Goal: Information Seeking & Learning: Learn about a topic

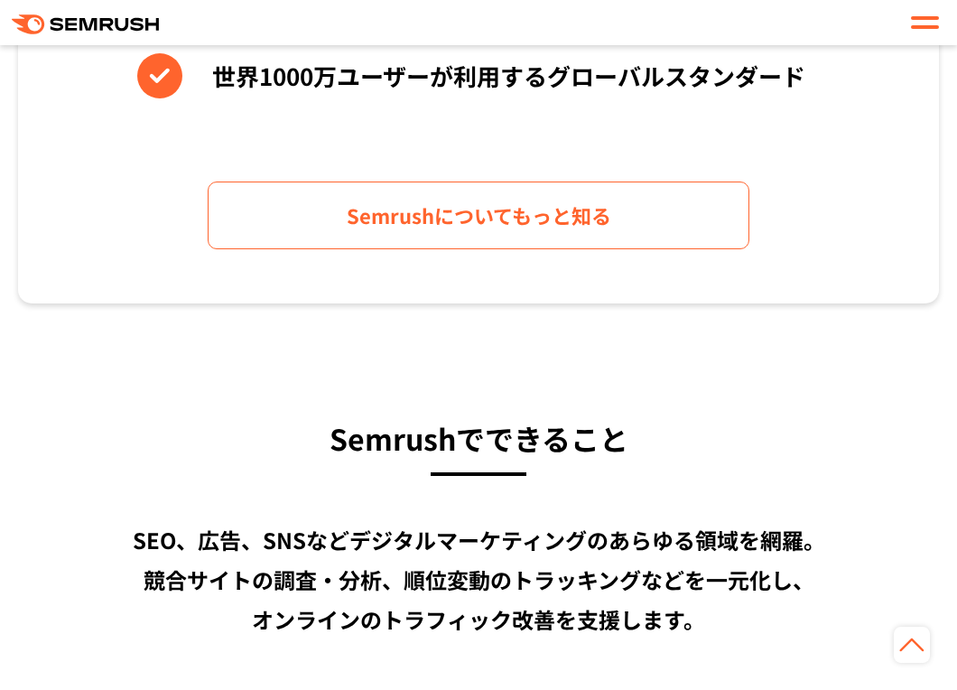
scroll to position [1083, 0]
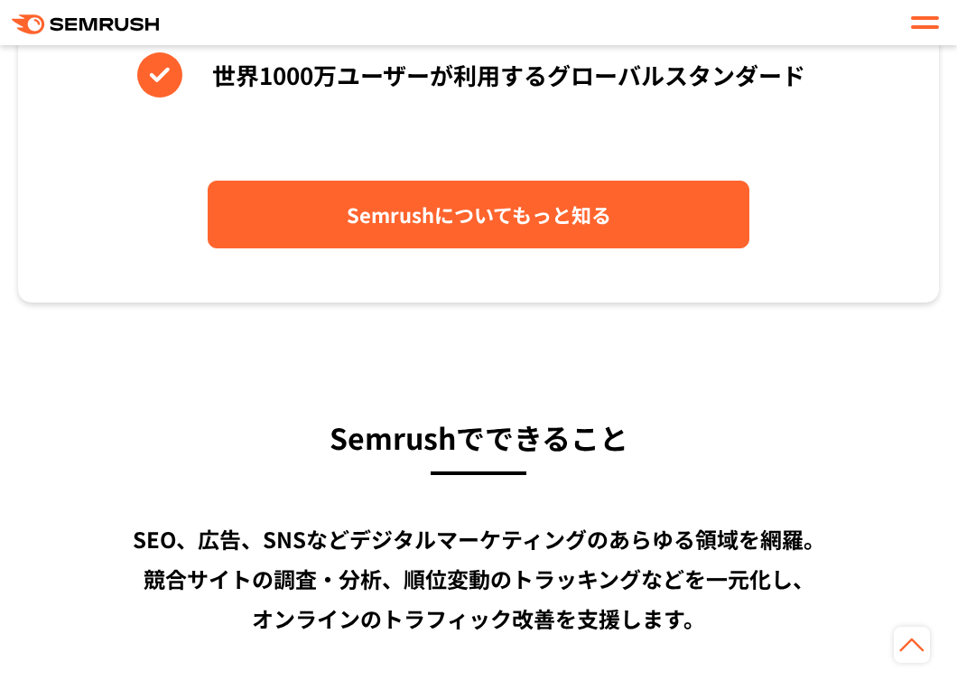
click at [677, 205] on link "Semrushについてもっと知る" at bounding box center [479, 215] width 542 height 68
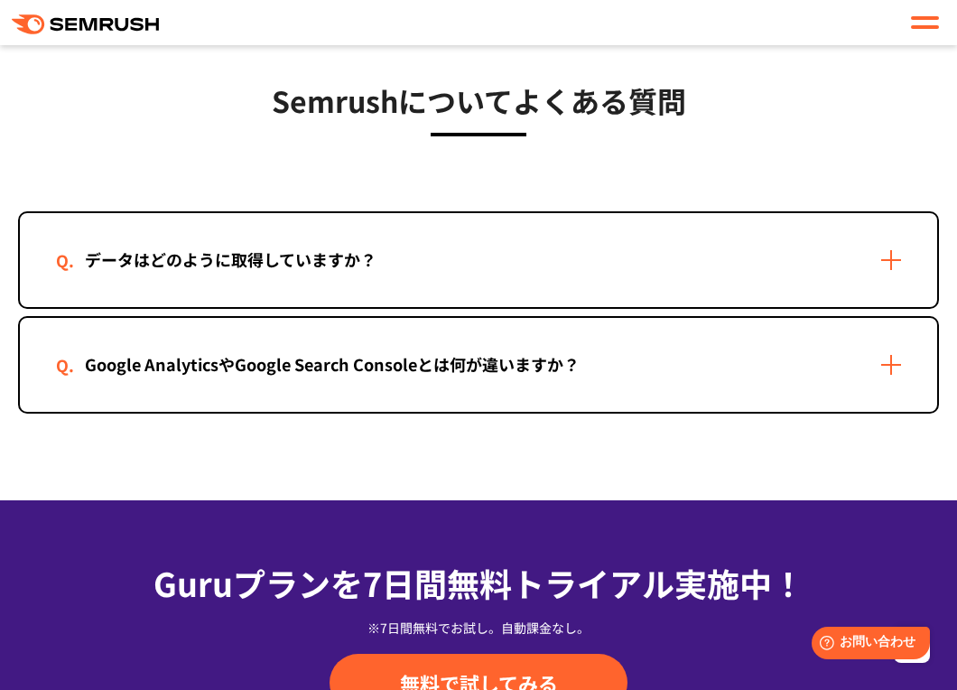
scroll to position [3701, 0]
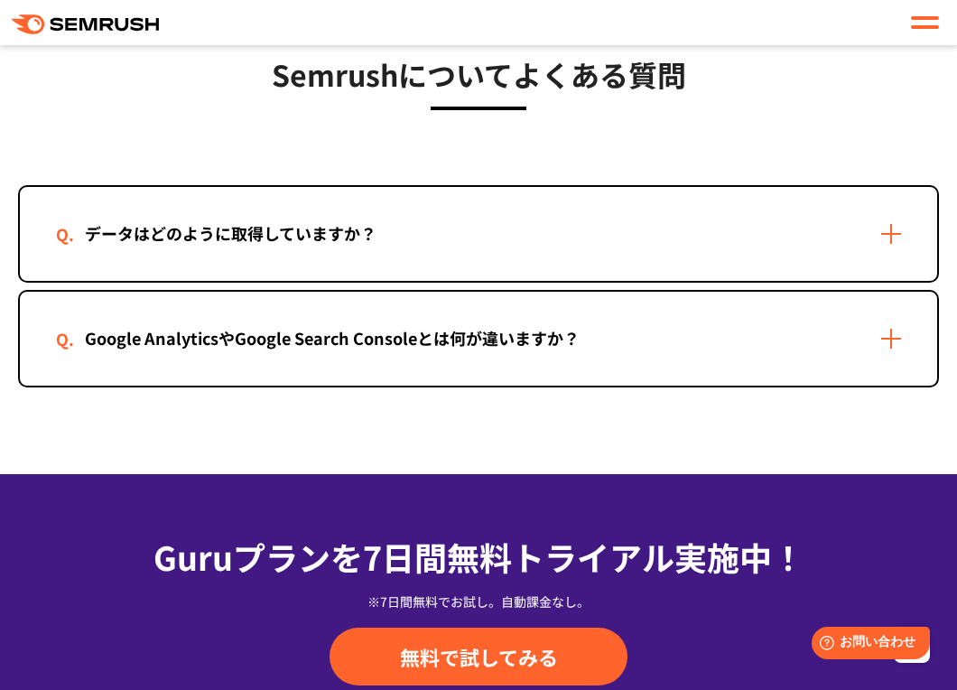
click at [251, 234] on div "データはどのように取得していますか？" at bounding box center [230, 233] width 349 height 26
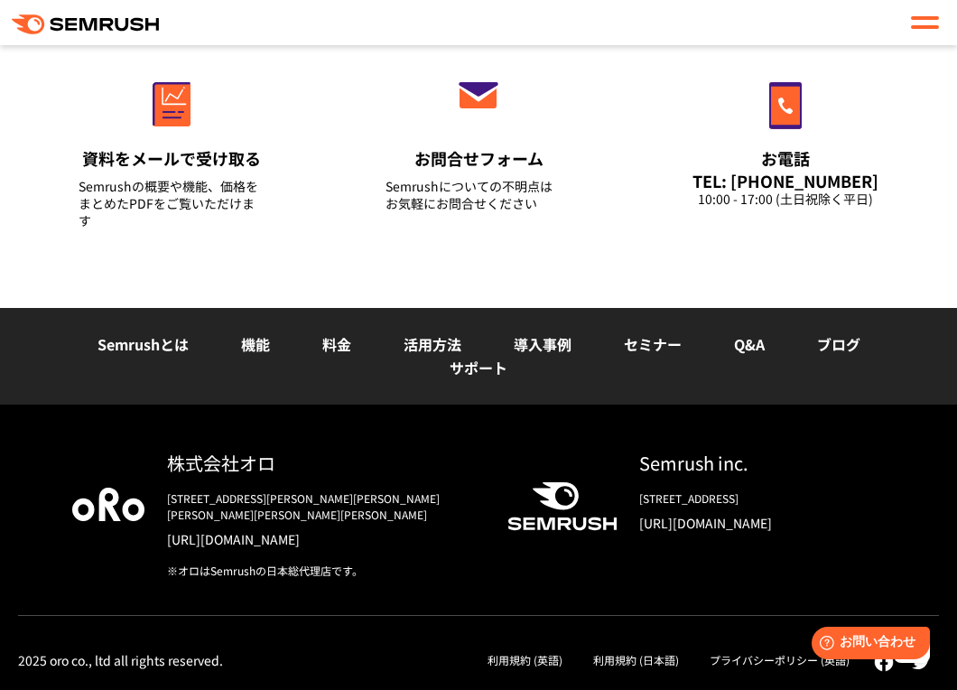
scroll to position [4694, 0]
click at [150, 355] on link "Semrushとは" at bounding box center [142, 344] width 91 height 22
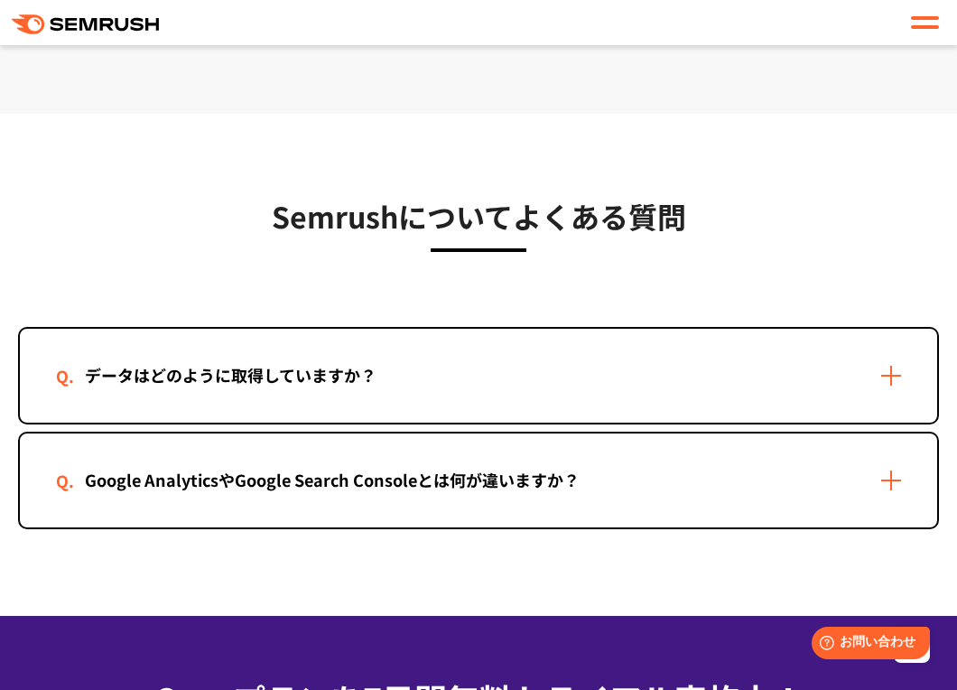
scroll to position [3611, 0]
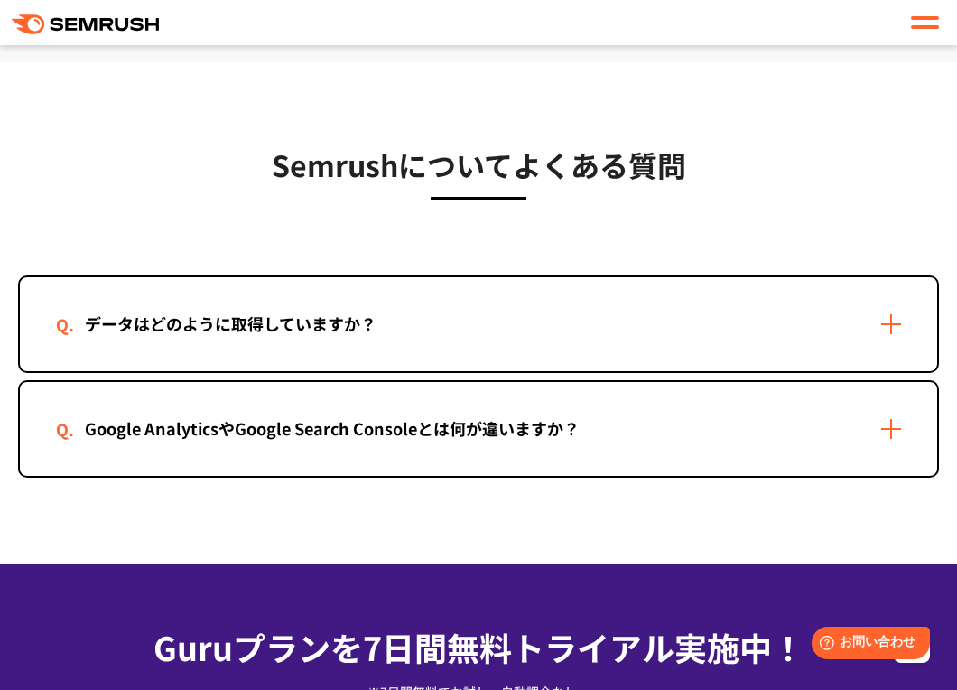
click at [465, 457] on div "Google AnalyticsやGoogle Search Consoleとは何が違いますか？" at bounding box center [478, 429] width 917 height 94
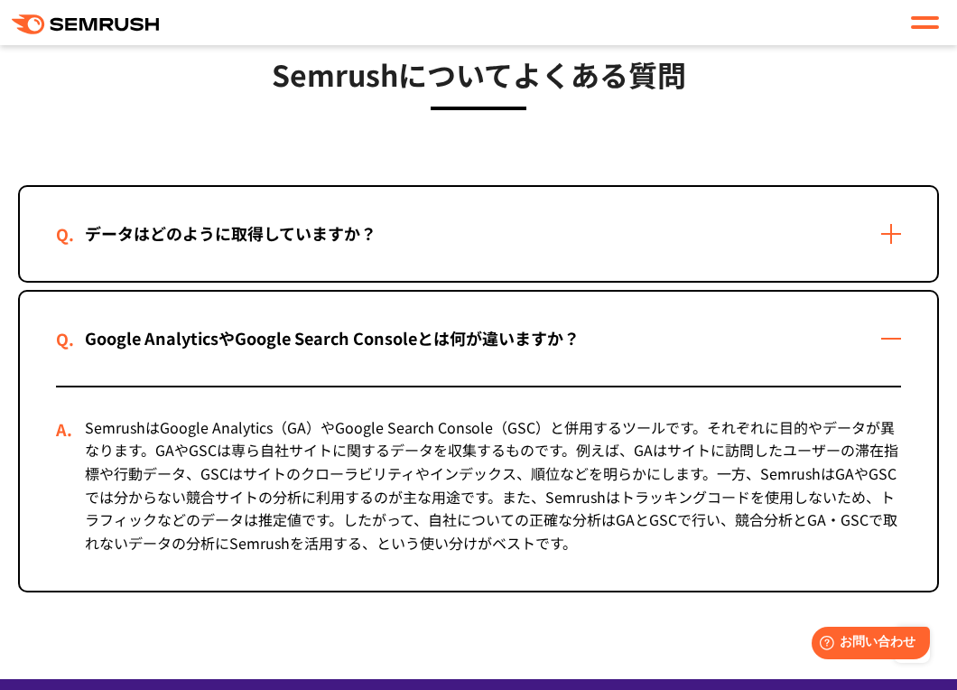
scroll to position [3791, 0]
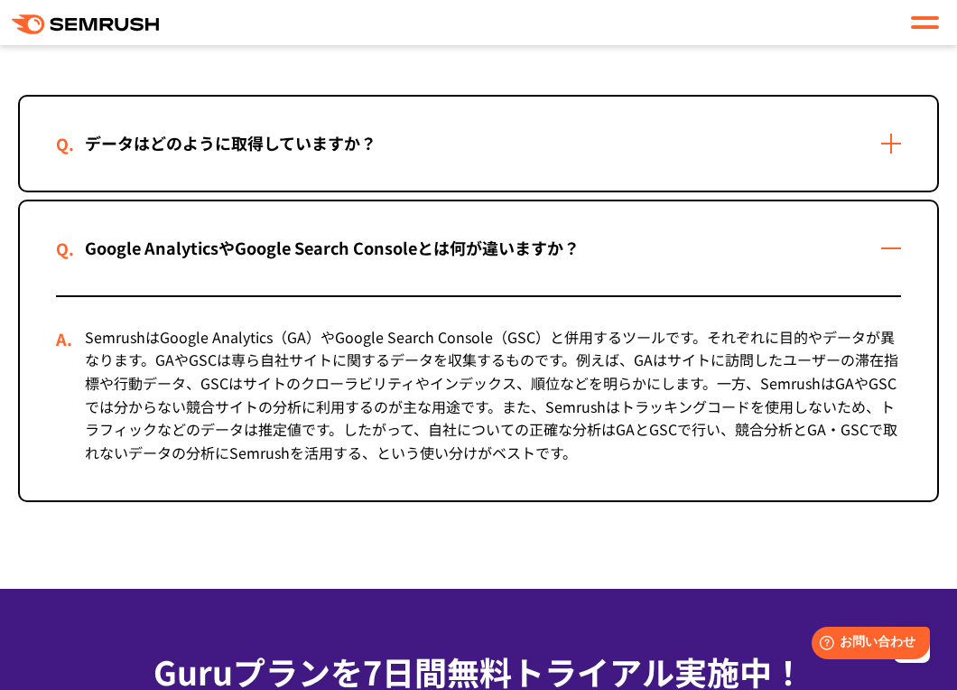
click at [311, 141] on div "データはどのように取得していますか？" at bounding box center [230, 143] width 349 height 26
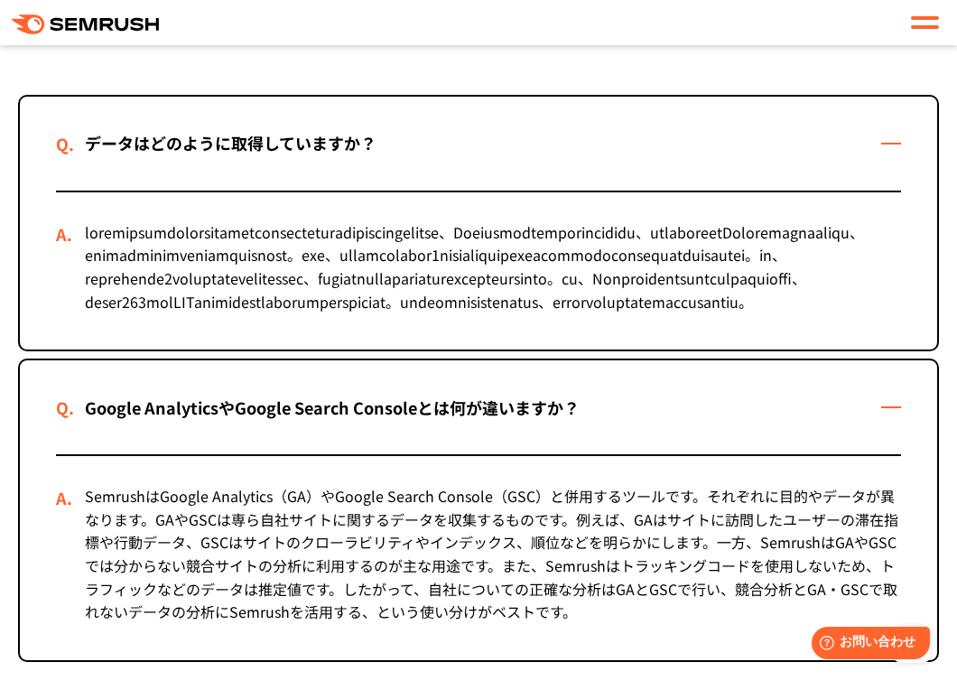
click at [437, 349] on div at bounding box center [478, 270] width 845 height 157
click at [609, 349] on div at bounding box center [478, 270] width 845 height 157
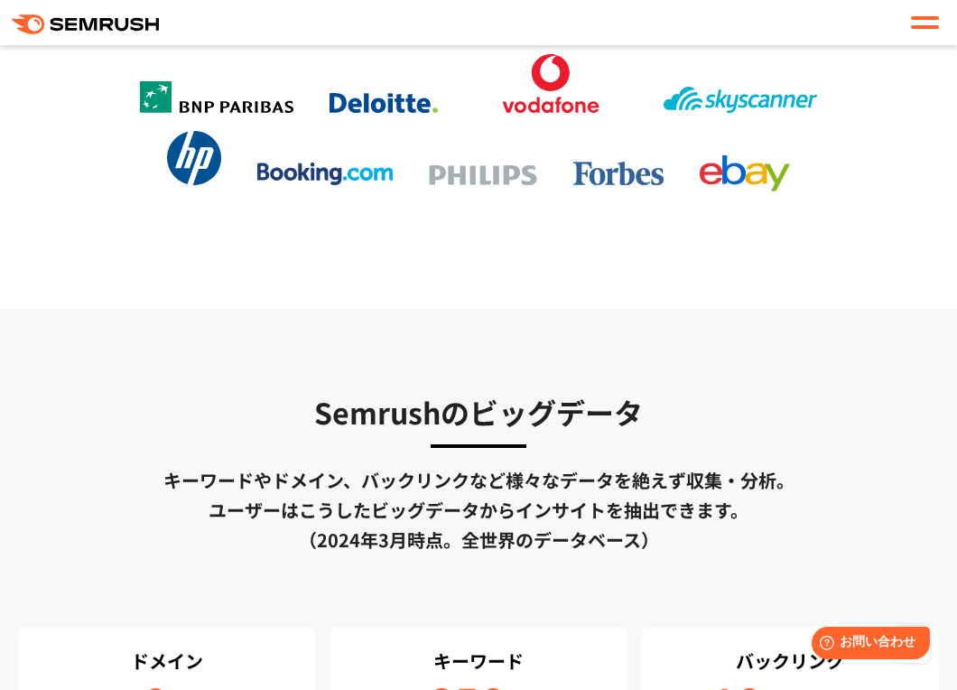
scroll to position [2347, 0]
